Goal: Transaction & Acquisition: Purchase product/service

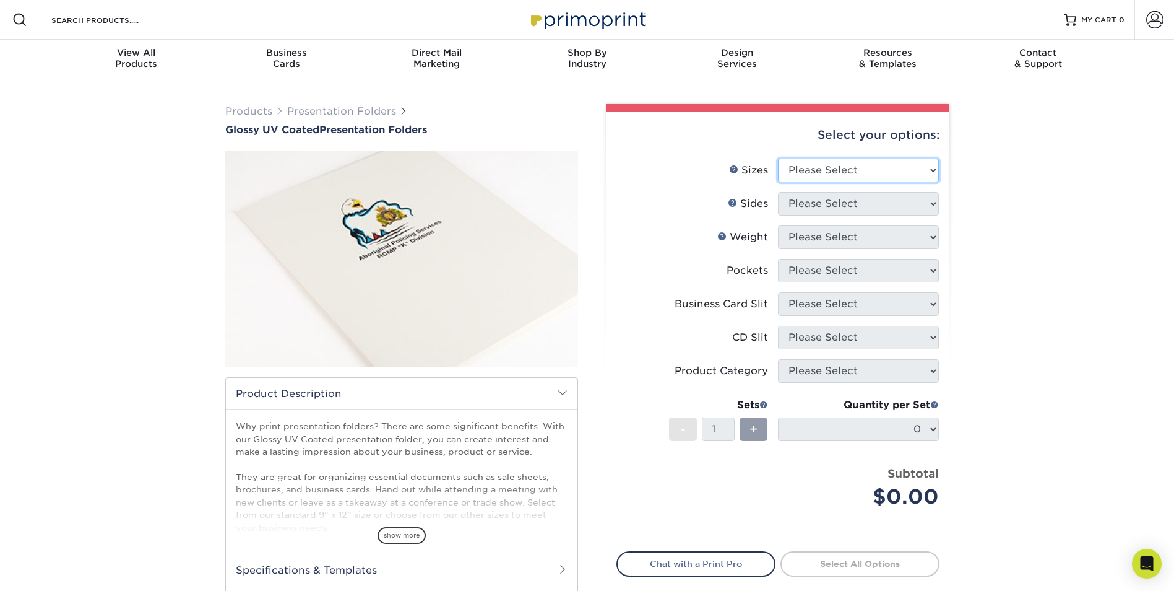
click at [932, 169] on select "Please Select 5.25" x 10.5" 6" x 9" 9" x 12" 9" x 14.5"" at bounding box center [858, 170] width 161 height 24
select select "9.00x12.00"
click at [778, 158] on select "Please Select 5.25" x 10.5" 6" x 9" 9" x 12" 9" x 14.5"" at bounding box center [858, 170] width 161 height 24
click at [400, 109] on span at bounding box center [403, 111] width 9 height 10
click at [360, 112] on link "Presentation Folders" at bounding box center [341, 111] width 109 height 12
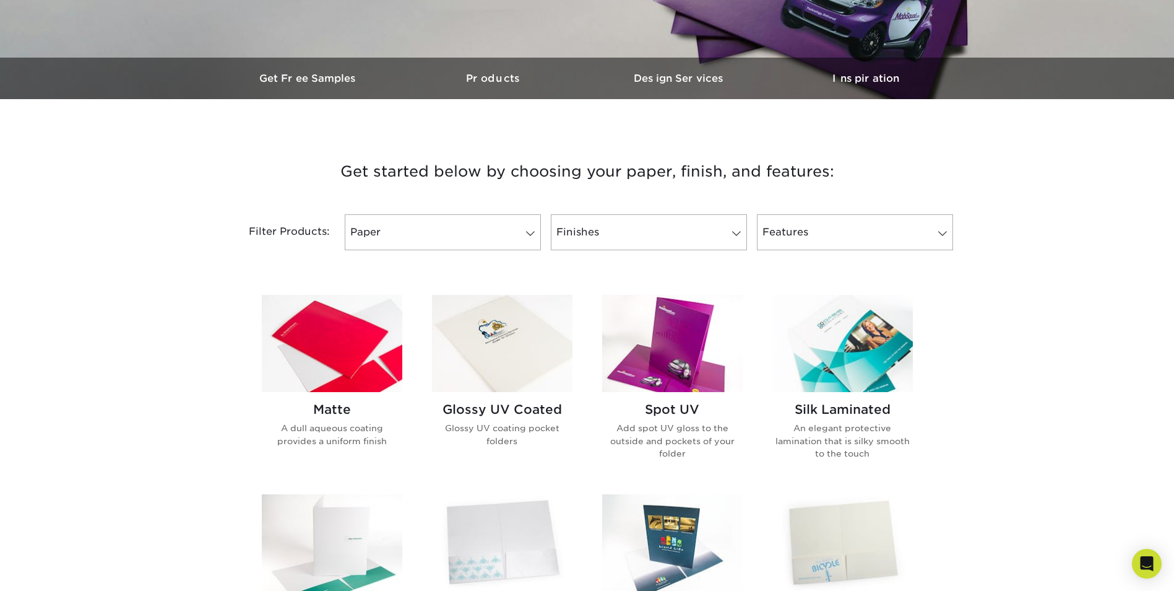
scroll to position [310, 0]
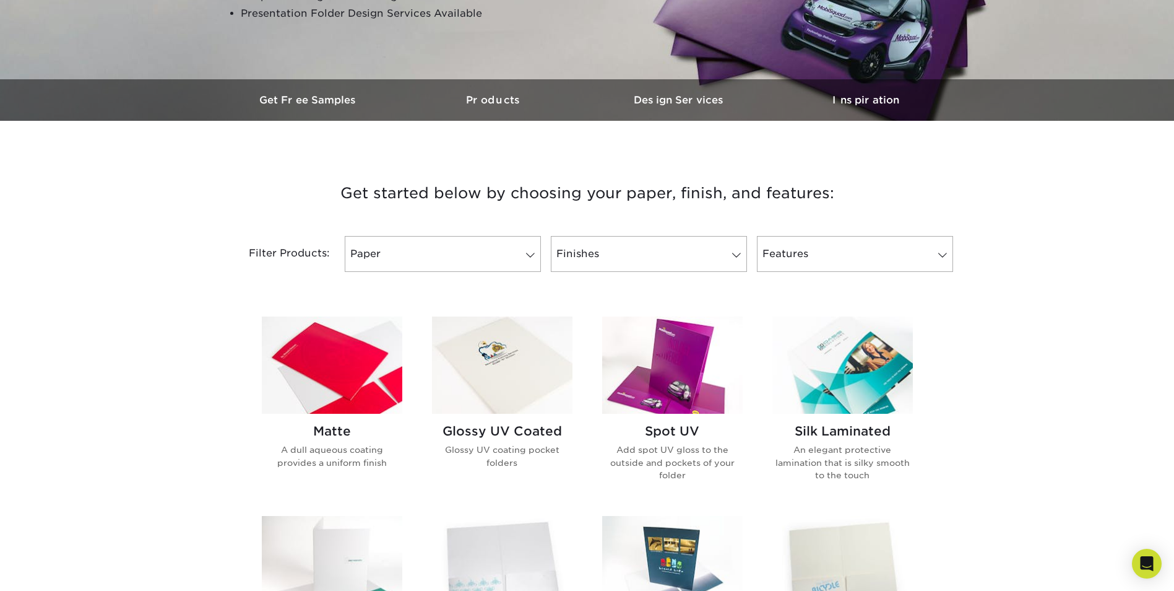
click at [683, 354] on img at bounding box center [672, 364] width 141 height 97
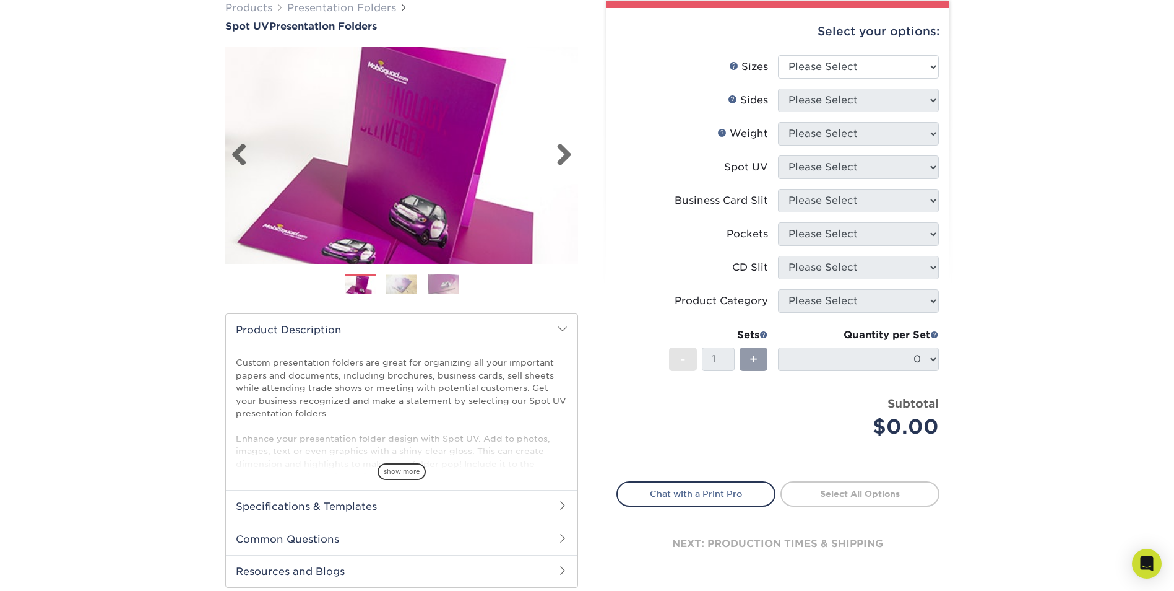
scroll to position [124, 0]
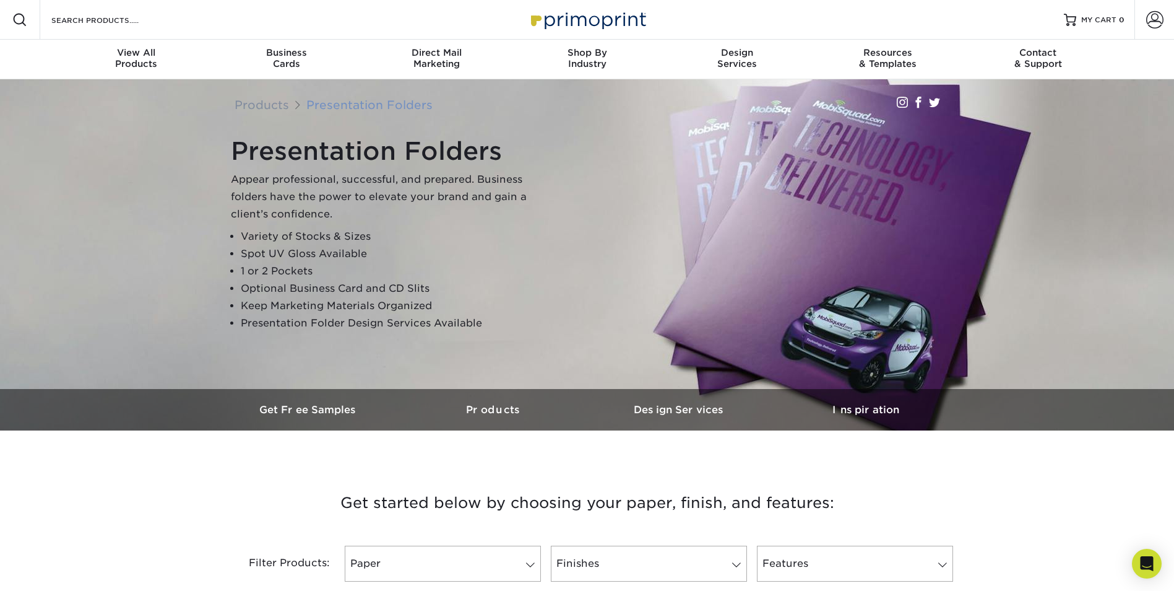
click at [368, 104] on link "Presentation Folders" at bounding box center [369, 105] width 126 height 14
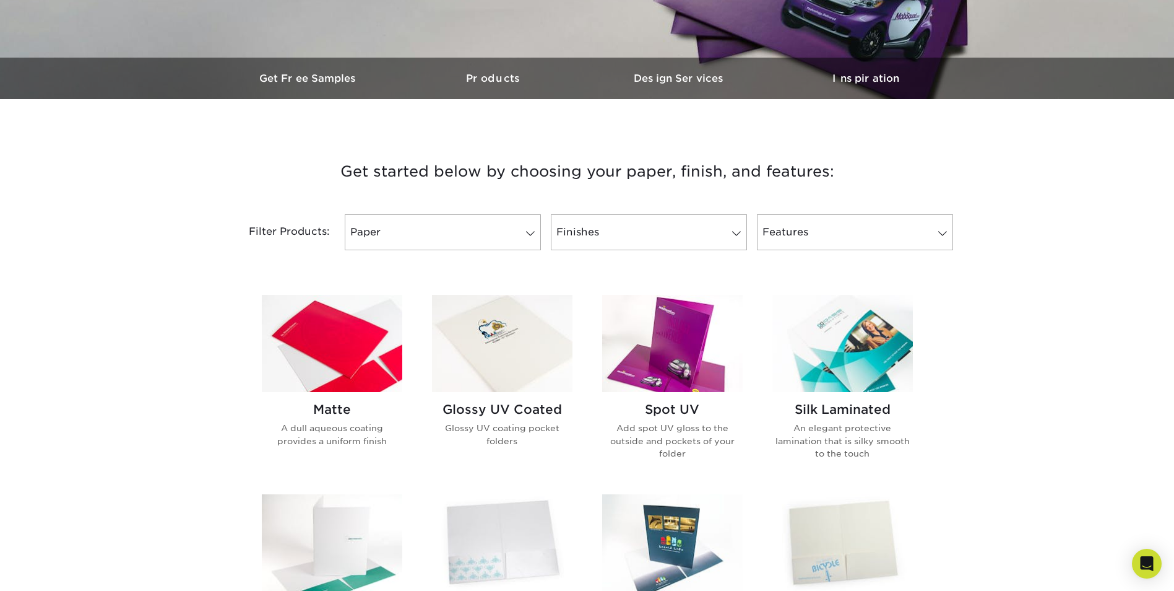
scroll to position [310, 0]
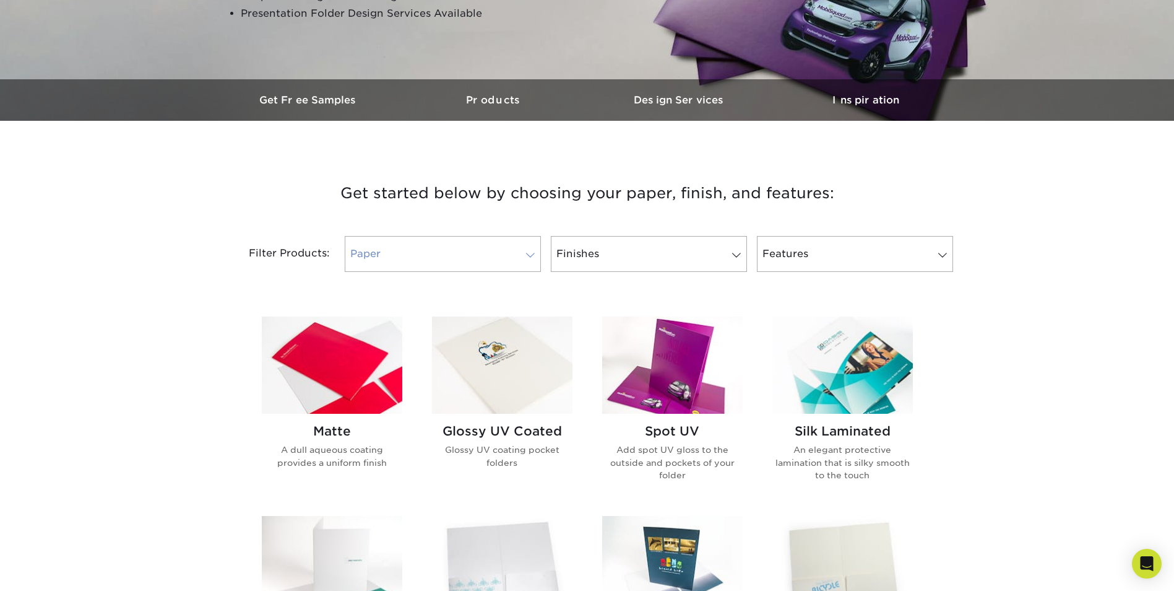
click at [529, 254] on span at bounding box center [530, 255] width 17 height 10
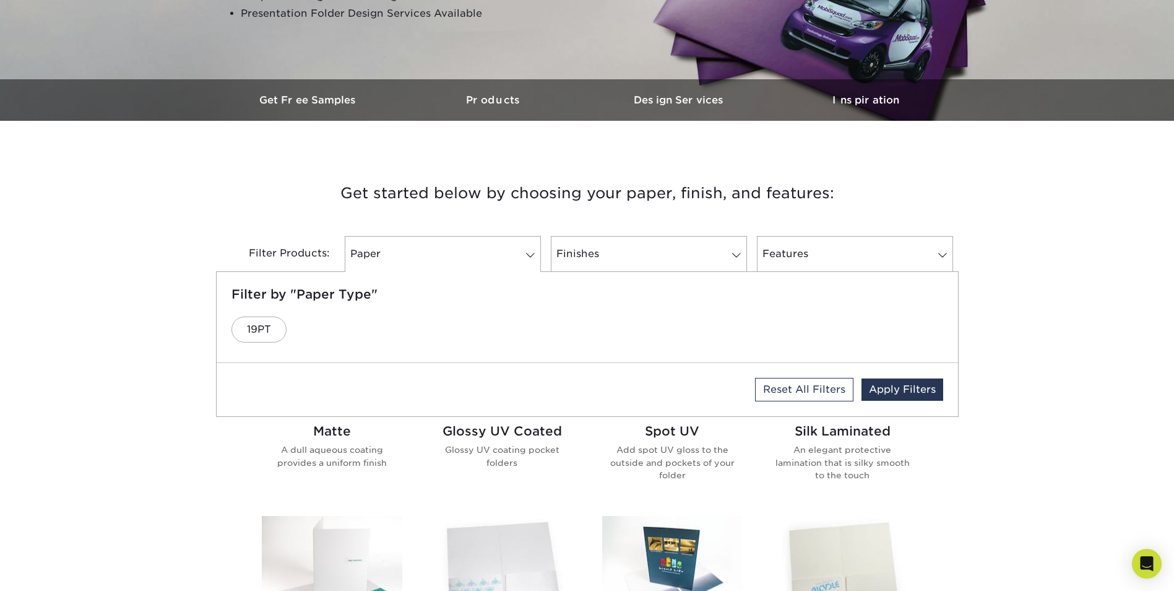
click at [981, 229] on div "Get started below by choosing your paper, finish, and features: Filtered Matche…" at bounding box center [587, 504] width 1174 height 708
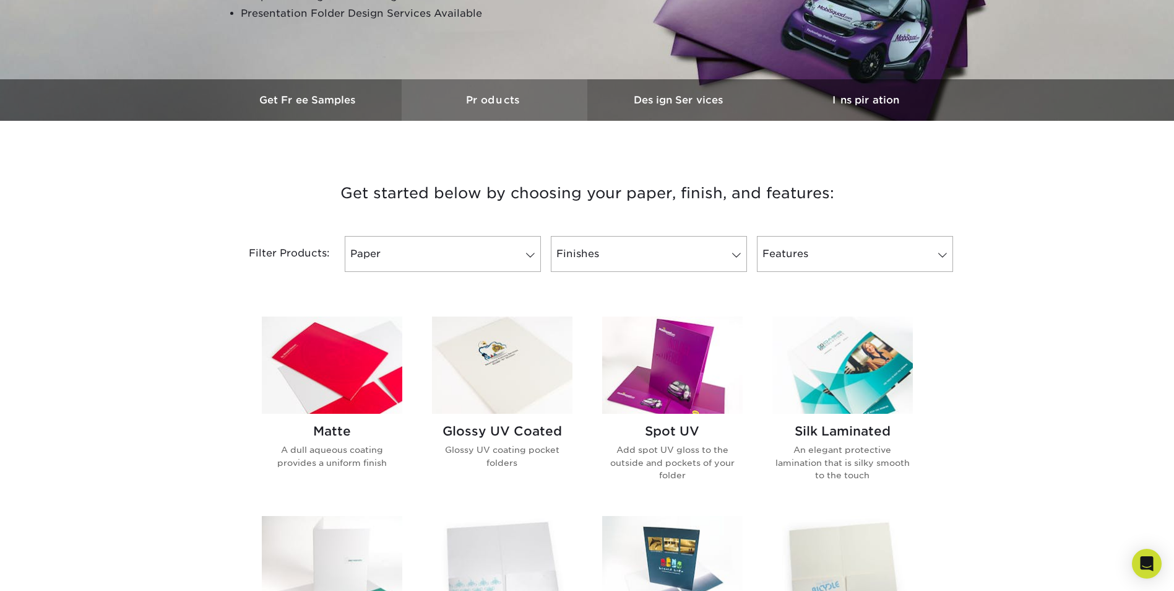
click at [490, 100] on h3 "Products" at bounding box center [495, 100] width 186 height 12
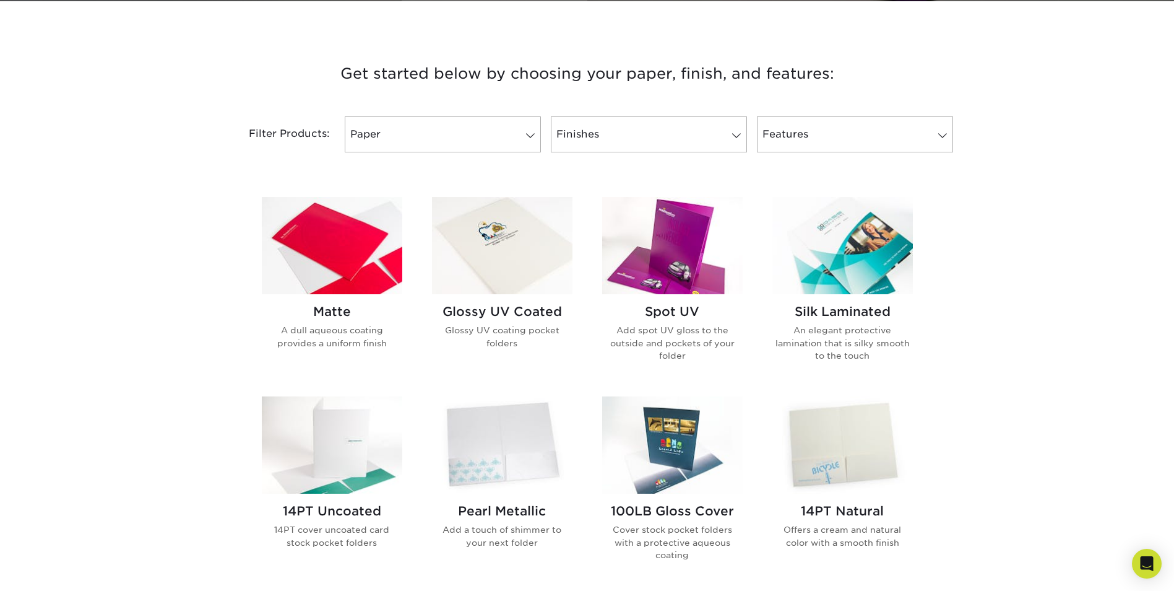
scroll to position [430, 0]
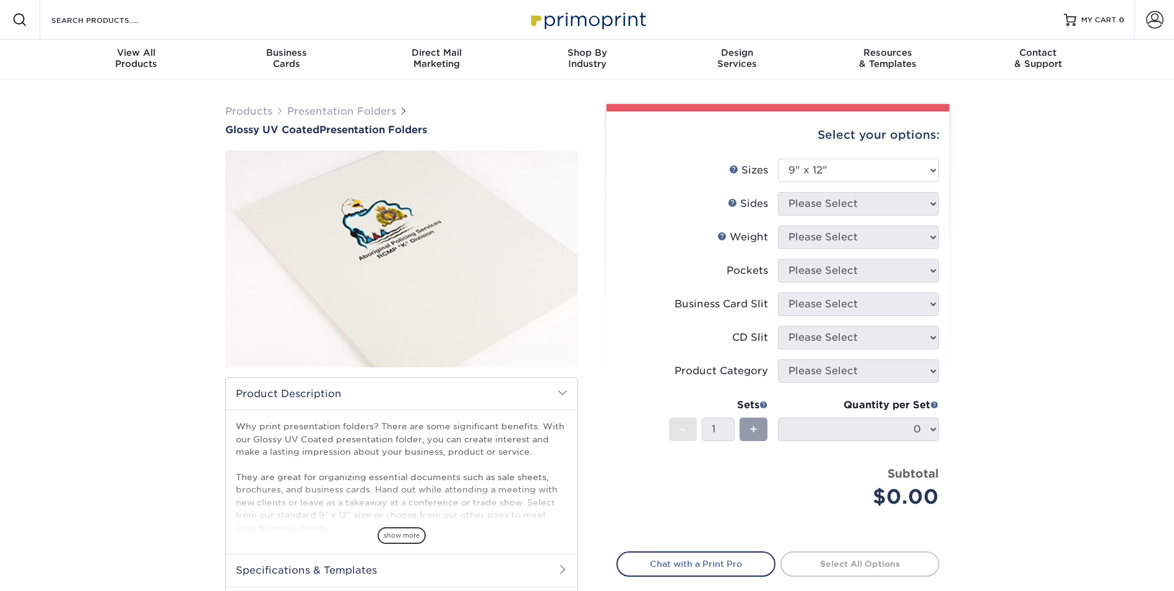
select select "9.00x12.00"
